Goal: Task Accomplishment & Management: Use online tool/utility

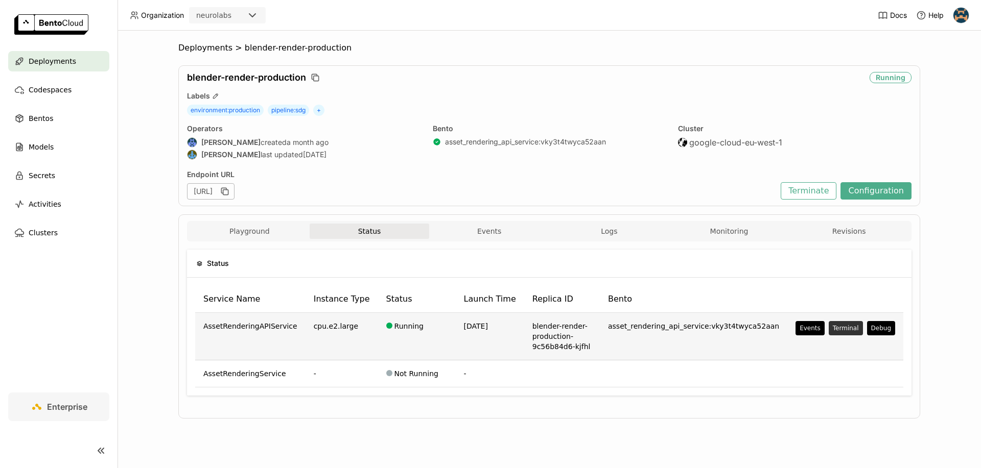
click at [844, 330] on button "Terminal" at bounding box center [846, 328] width 34 height 14
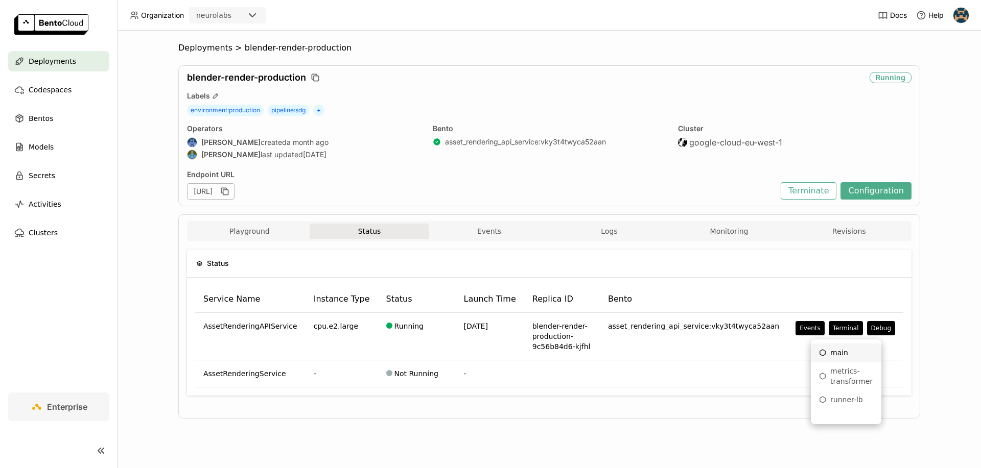
click at [839, 352] on div "main" at bounding box center [846, 353] width 54 height 10
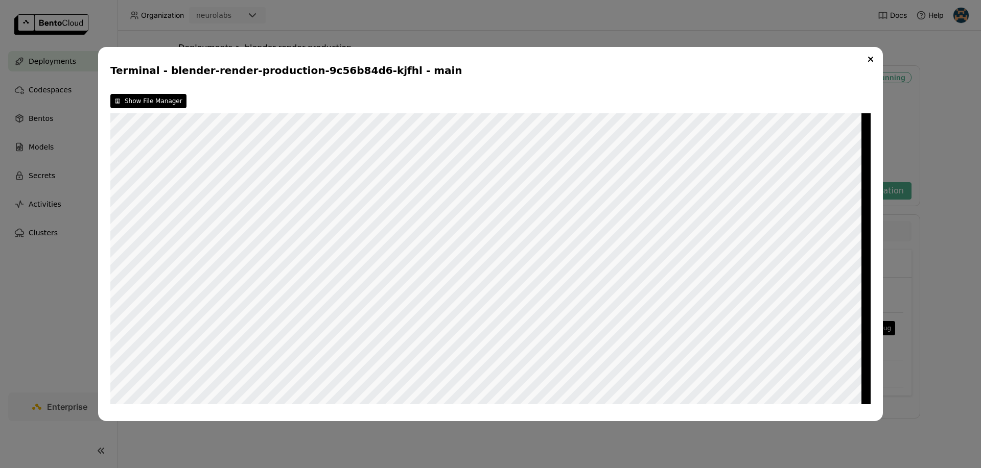
scroll to position [5610, 0]
type textarea "RABB"
type textarea "SIGHUP"
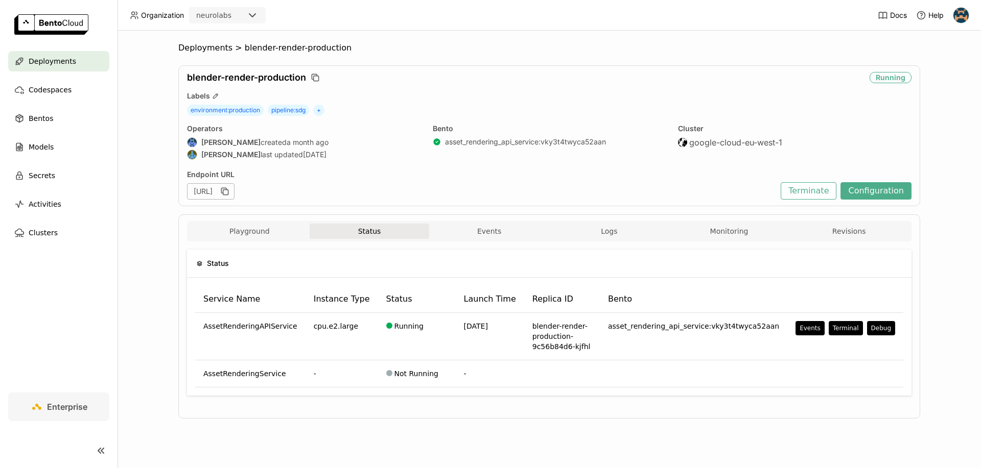
click at [603, 242] on div "Status Service Name Instance Type Status Launch Time Replica ID Bento AssetRend…" at bounding box center [549, 327] width 724 height 171
click at [603, 230] on span "Logs" at bounding box center [609, 231] width 16 height 9
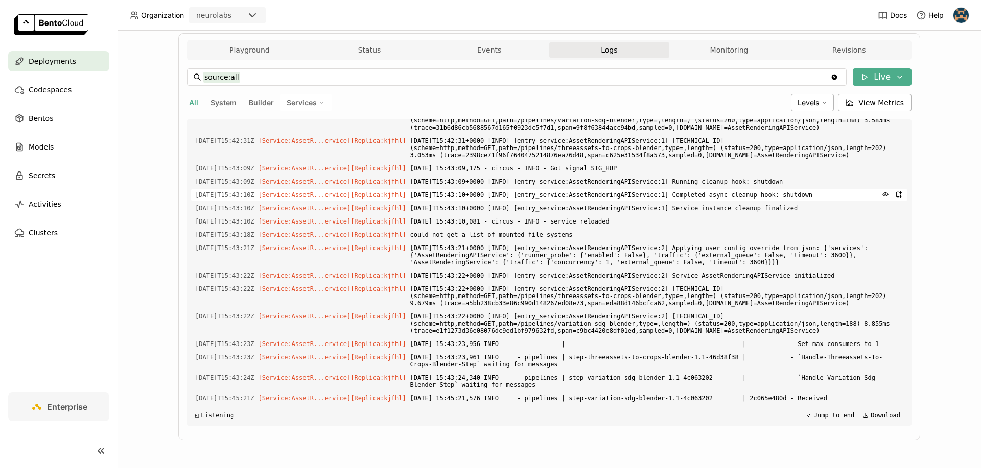
scroll to position [5964, 0]
click at [368, 45] on button "Status" at bounding box center [370, 49] width 120 height 15
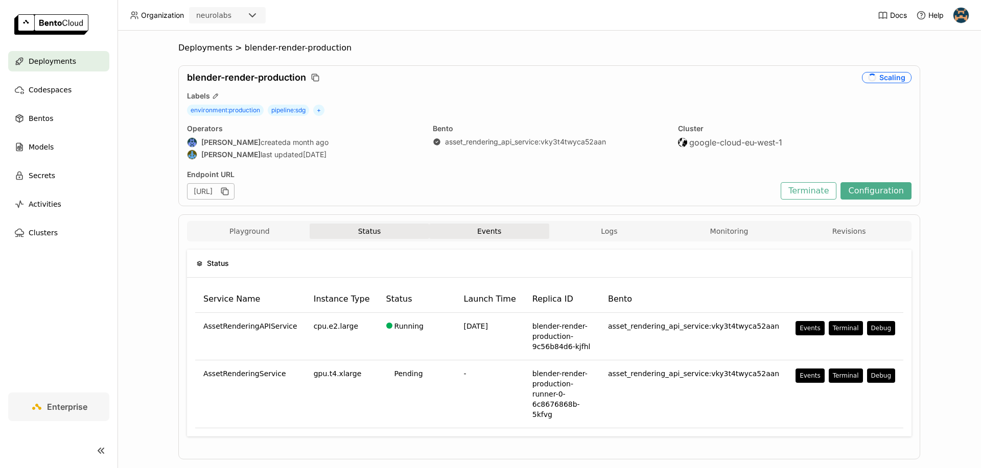
click at [510, 233] on button "Events" at bounding box center [489, 231] width 120 height 15
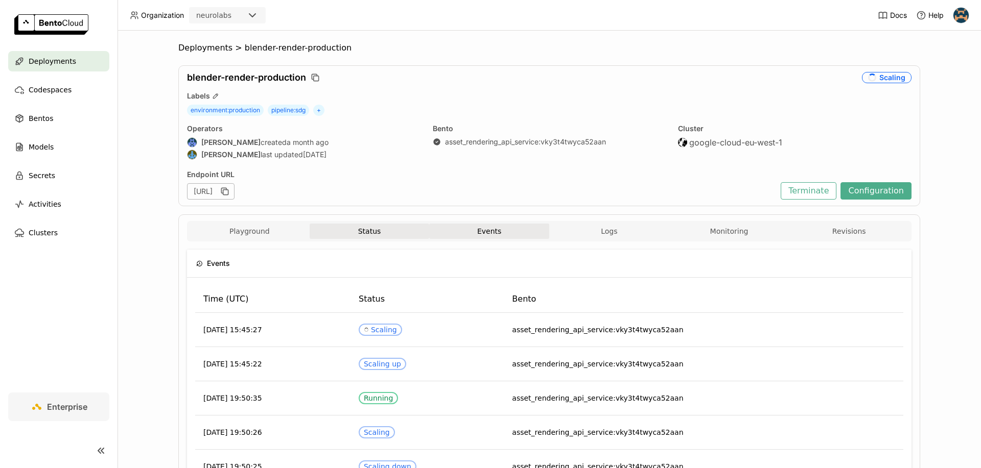
click at [362, 227] on button "Status" at bounding box center [370, 231] width 120 height 15
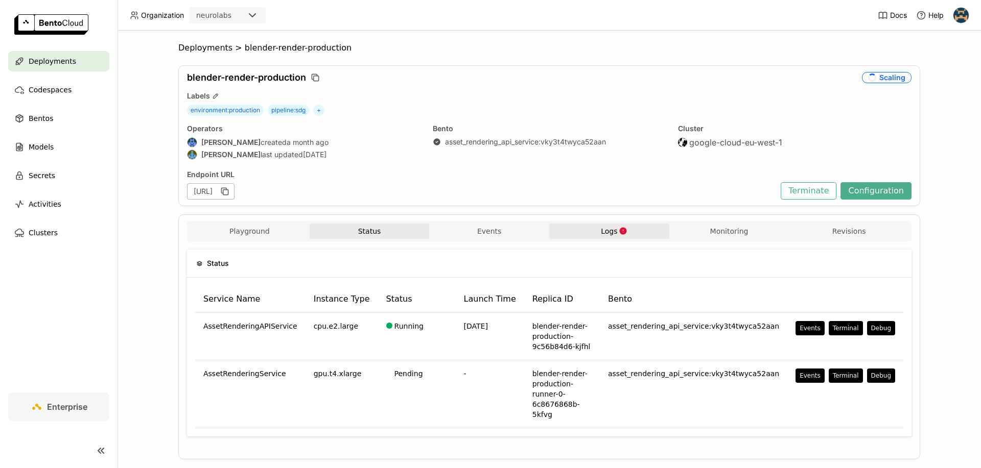
click at [620, 233] on icon "button" at bounding box center [623, 231] width 9 height 9
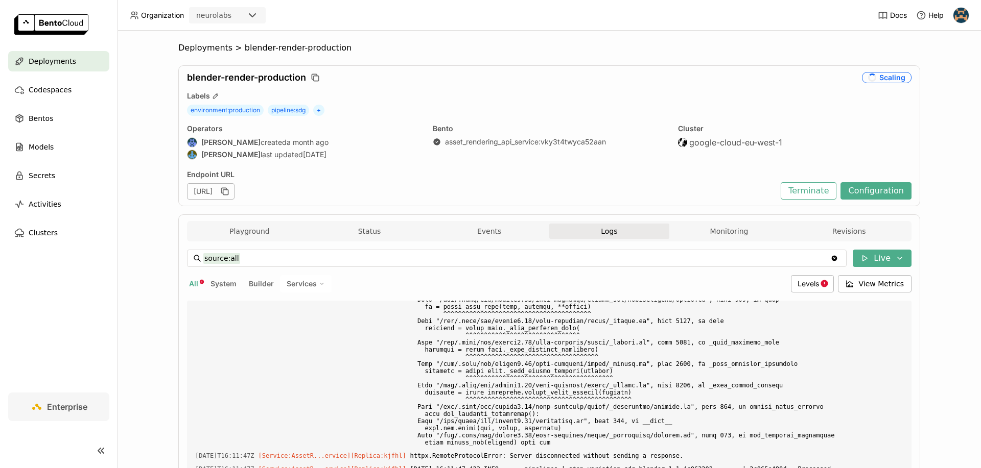
click at [283, 49] on span "blender-render-production" at bounding box center [298, 48] width 107 height 10
click at [237, 228] on button "Playground" at bounding box center [250, 231] width 120 height 15
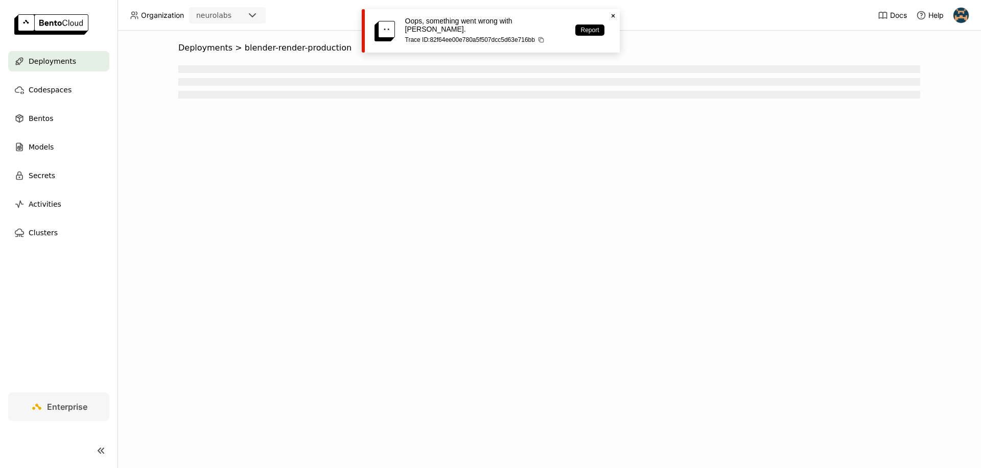
click at [612, 16] on icon "Close" at bounding box center [613, 16] width 8 height 8
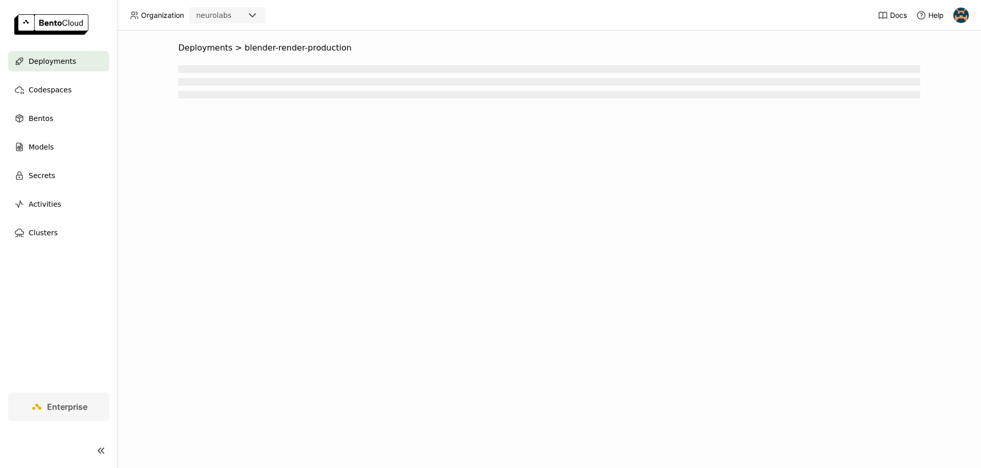
click at [49, 66] on span "Deployments" at bounding box center [53, 61] width 48 height 12
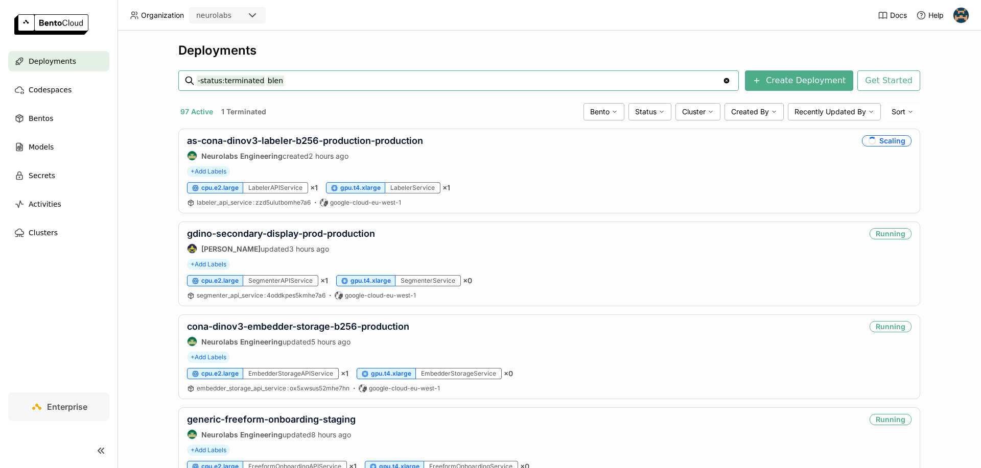
type input "-status:terminated blender"
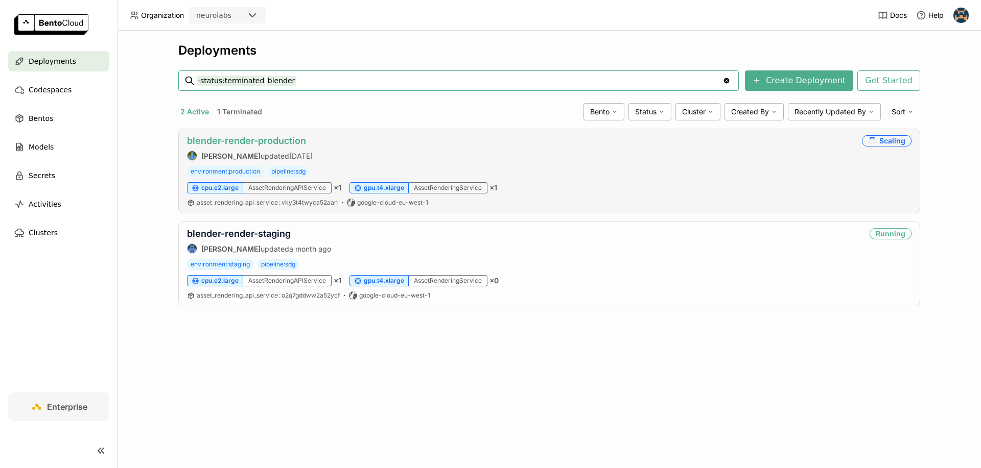
click at [278, 140] on link "blender-render-production" at bounding box center [246, 140] width 119 height 11
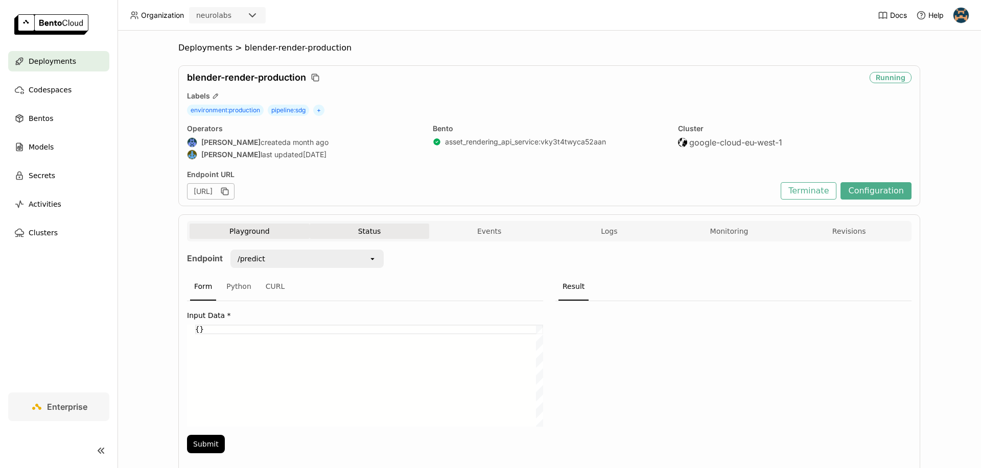
scroll to position [34, 0]
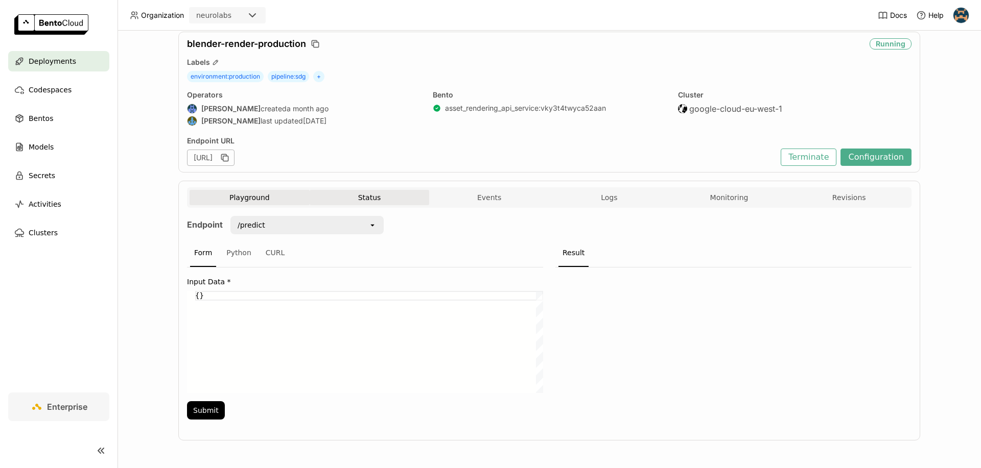
click at [375, 199] on button "Status" at bounding box center [370, 197] width 120 height 15
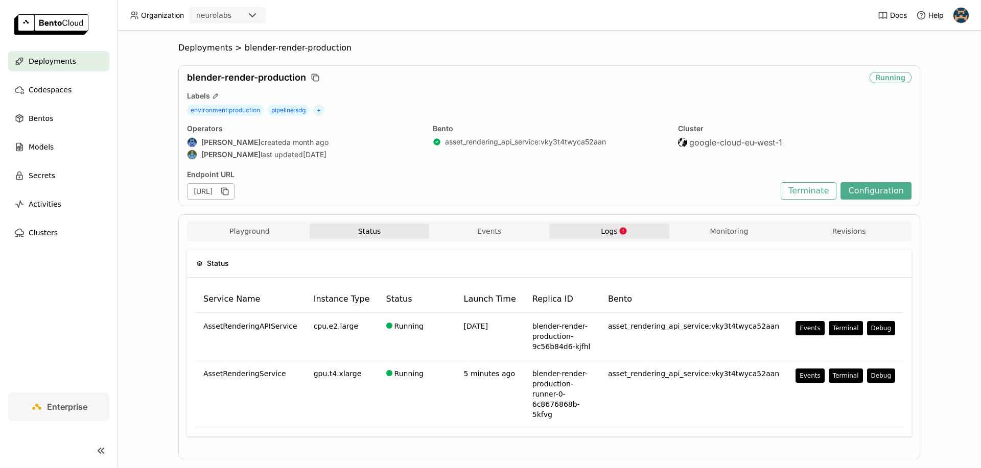
click at [616, 226] on button "Logs" at bounding box center [609, 231] width 120 height 15
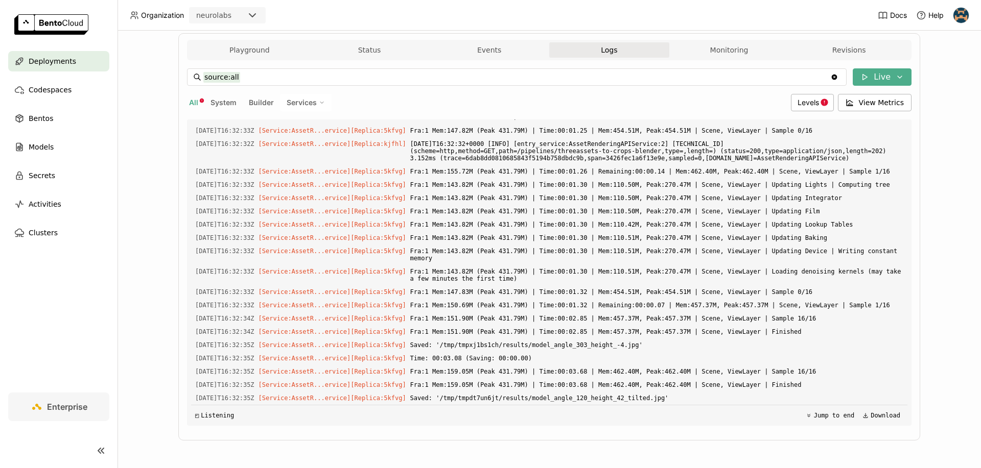
scroll to position [17842, 0]
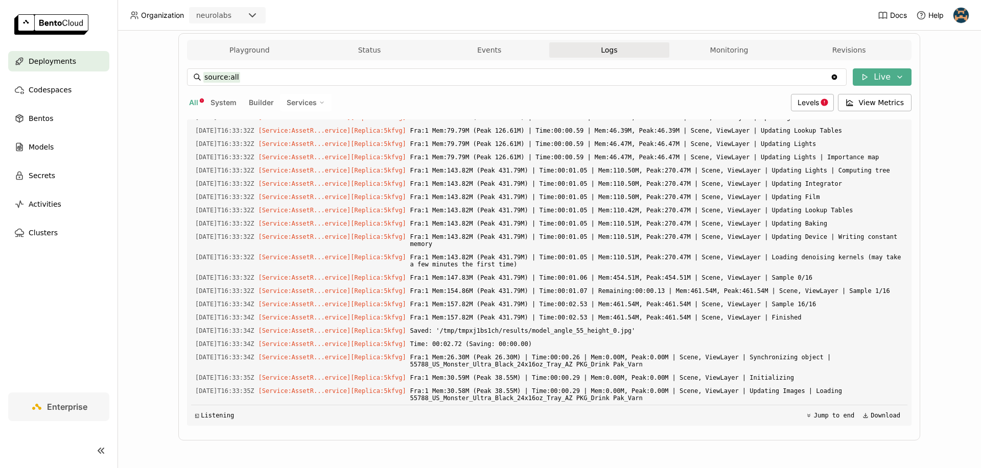
scroll to position [17842, 0]
click at [820, 106] on icon at bounding box center [824, 102] width 9 height 9
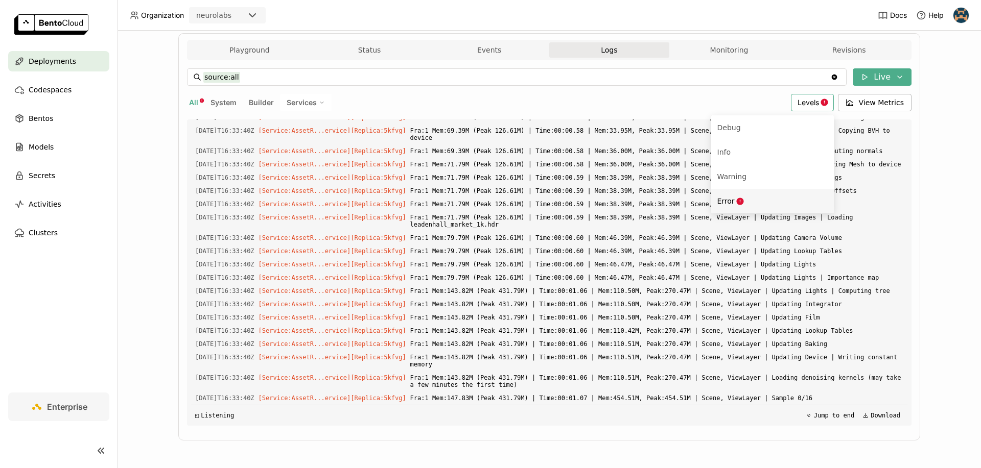
click at [733, 199] on span "Error" at bounding box center [725, 201] width 17 height 8
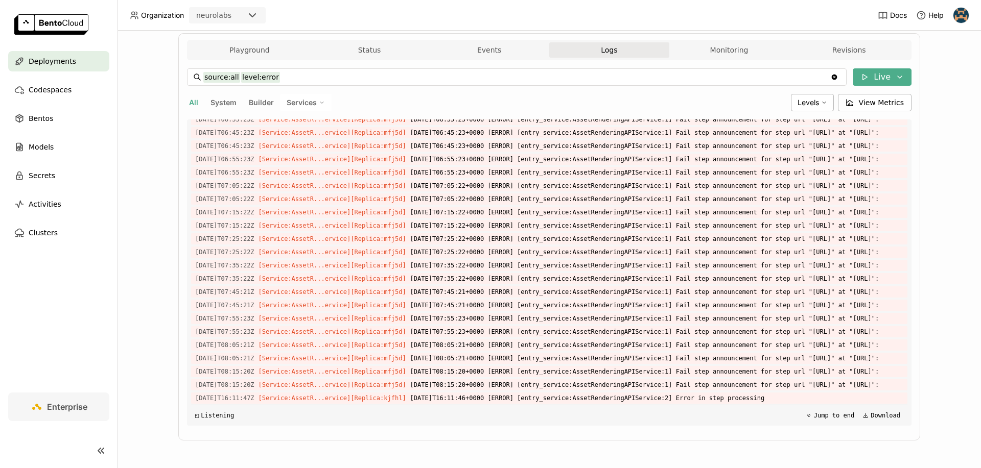
scroll to position [1048, 0]
click at [813, 102] on span "Levels" at bounding box center [807, 102] width 21 height 9
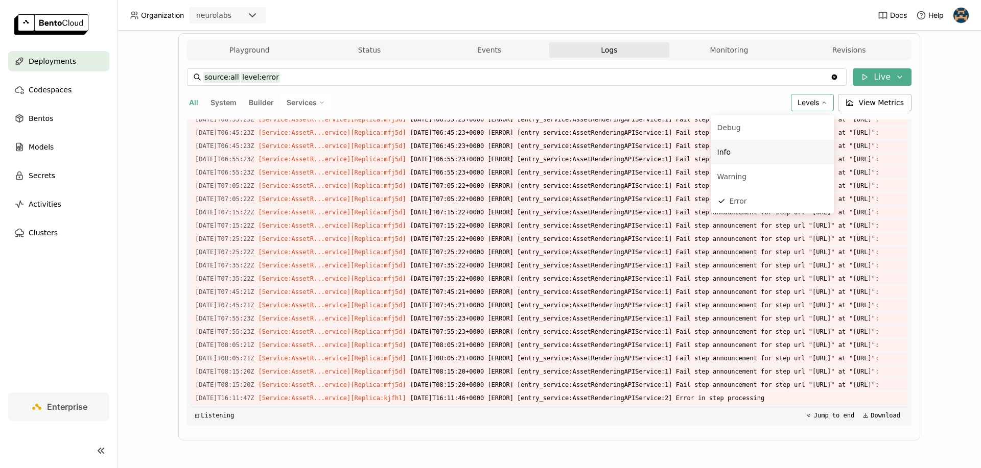
click at [735, 153] on div "Info" at bounding box center [772, 152] width 110 height 12
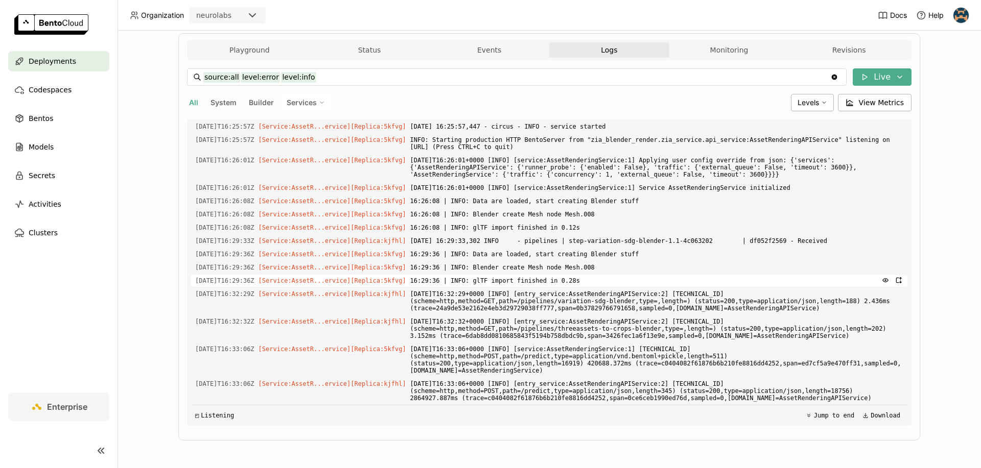
scroll to position [2814, 0]
click at [827, 414] on button "Jump to end" at bounding box center [830, 416] width 55 height 12
click at [593, 45] on button "Logs" at bounding box center [609, 49] width 120 height 15
click at [459, 79] on input "source:all level:error level:info" at bounding box center [516, 77] width 627 height 16
type input "source:all level:info"
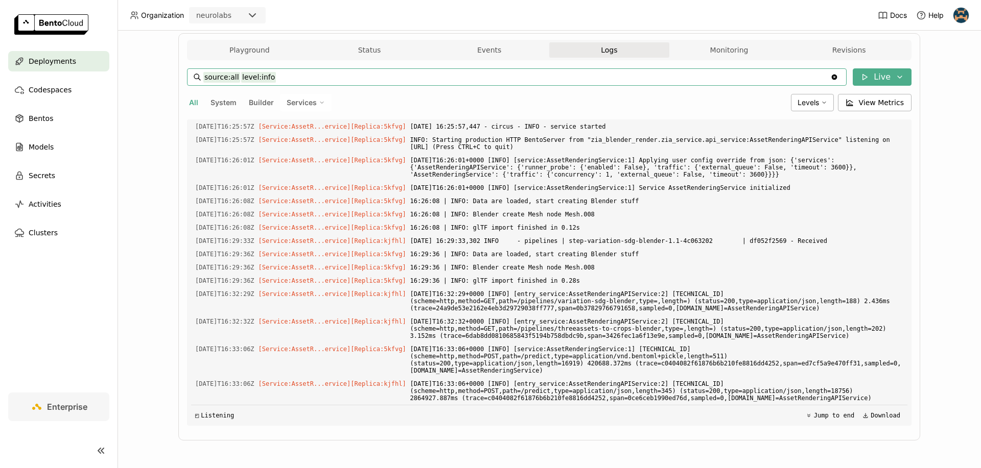
scroll to position [2832, 0]
click at [573, 51] on button "Logs" at bounding box center [609, 49] width 120 height 15
click at [817, 412] on button "Jump to end" at bounding box center [830, 416] width 55 height 12
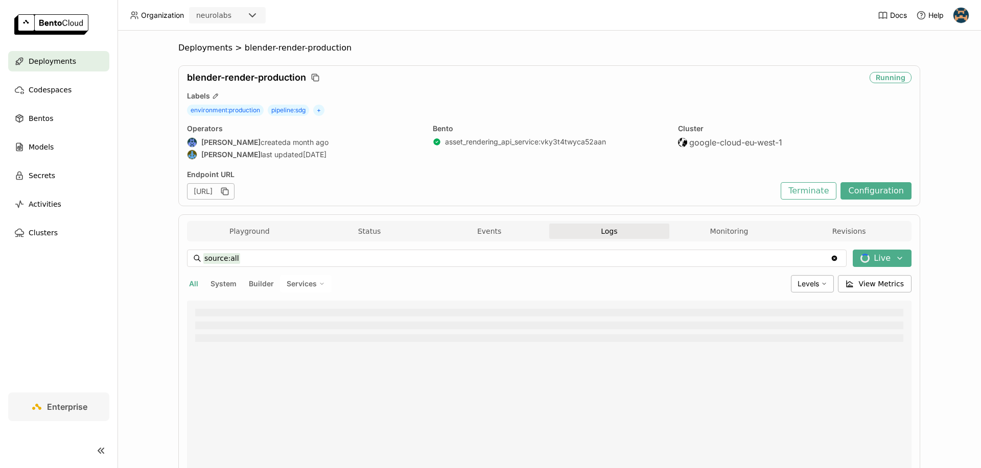
click at [618, 228] on button "Logs" at bounding box center [609, 231] width 120 height 15
